Goal: Task Accomplishment & Management: Complete application form

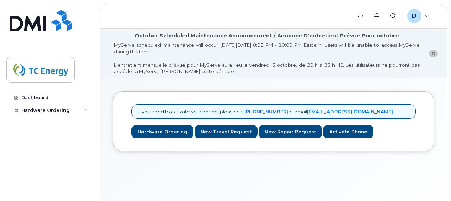
click at [162, 175] on div "If you need to activate your phone, please call [PHONE_NUMBER] or email [EMAIL_…" at bounding box center [273, 154] width 347 height 153
click at [210, 164] on div "If you need to activate your phone, please call [PHONE_NUMBER] or email [EMAIL_…" at bounding box center [273, 154] width 347 height 153
click at [434, 52] on icon "close notification" at bounding box center [433, 53] width 5 height 5
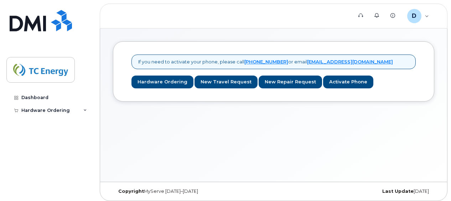
click at [305, 129] on div "If you need to activate your phone, please call [PHONE_NUMBER] or email [EMAIL_…" at bounding box center [273, 105] width 347 height 153
click at [268, 130] on div "If you need to activate your phone, please call [PHONE_NUMBER] or email [EMAIL_…" at bounding box center [273, 105] width 347 height 153
click at [430, 14] on div "D [PERSON_NAME][EMAIL_ADDRESS][DOMAIN_NAME] Employee" at bounding box center [418, 16] width 32 height 14
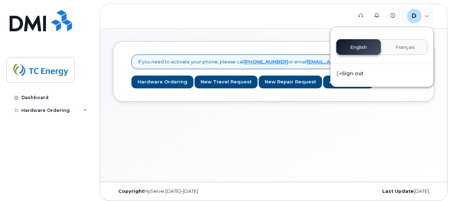
click at [286, 146] on div "If you need to activate your phone, please call [PHONE_NUMBER] or email [EMAIL_…" at bounding box center [273, 105] width 347 height 153
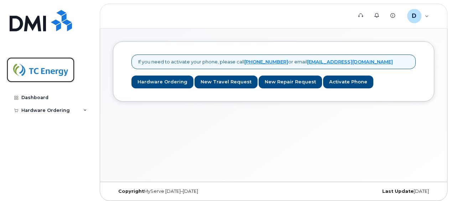
click at [48, 71] on img at bounding box center [40, 70] width 55 height 21
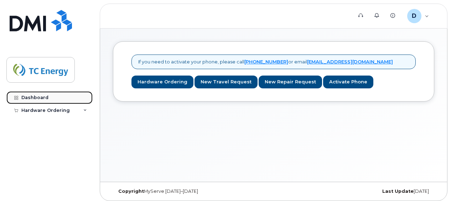
click at [40, 98] on div "Dashboard" at bounding box center [34, 98] width 27 height 6
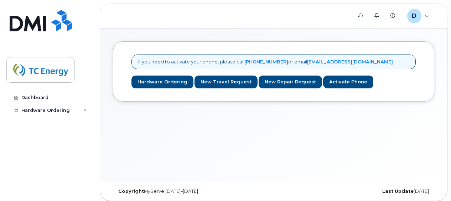
click at [193, 132] on div "If you need to activate your phone, please call [PHONE_NUMBER] or email [EMAIL_…" at bounding box center [273, 105] width 347 height 153
